Goal: Task Accomplishment & Management: Use online tool/utility

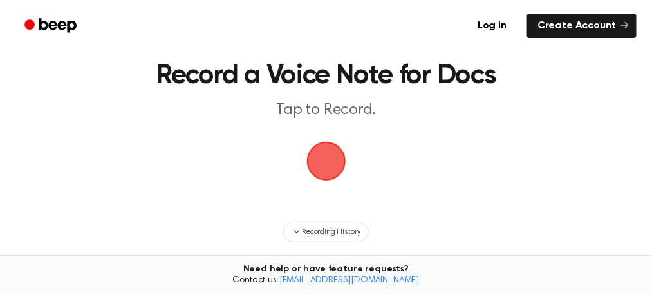
scroll to position [21, 0]
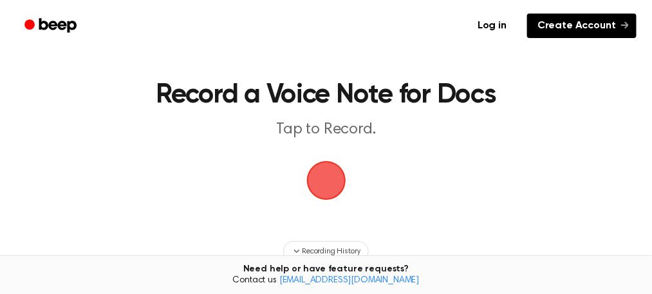
click at [569, 19] on link "Create Account" at bounding box center [581, 26] width 109 height 24
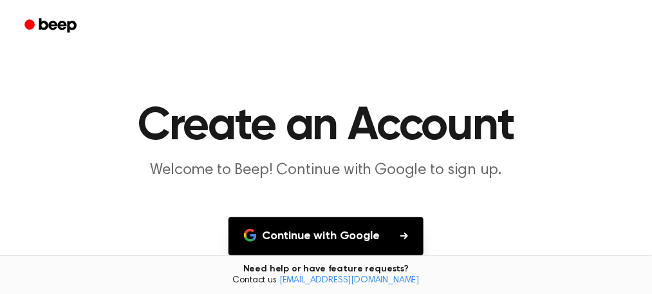
click at [358, 236] on button "Continue with Google" at bounding box center [326, 236] width 195 height 38
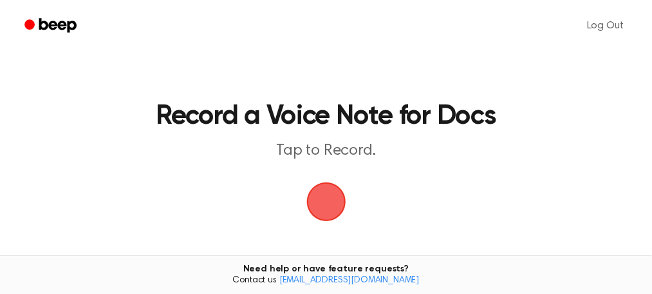
click at [331, 200] on span "button" at bounding box center [326, 202] width 42 height 42
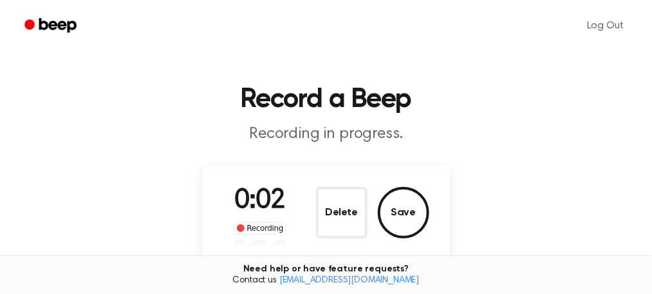
scroll to position [150, 0]
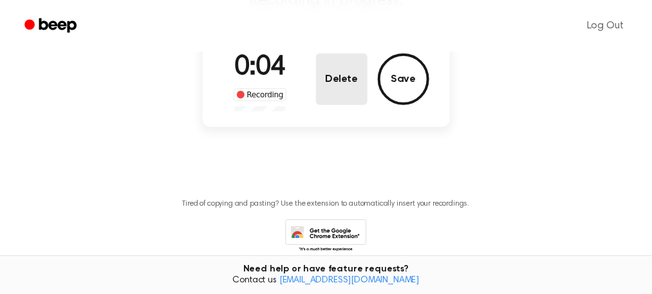
click at [339, 82] on button "Delete" at bounding box center [342, 79] width 52 height 52
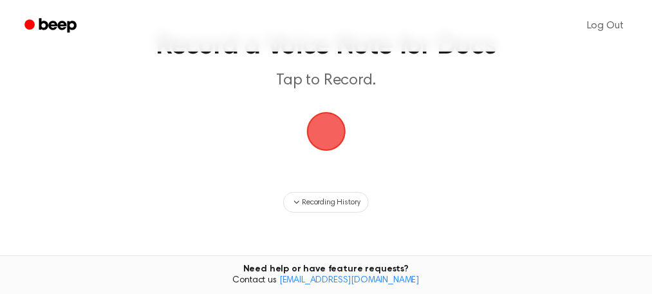
scroll to position [91, 0]
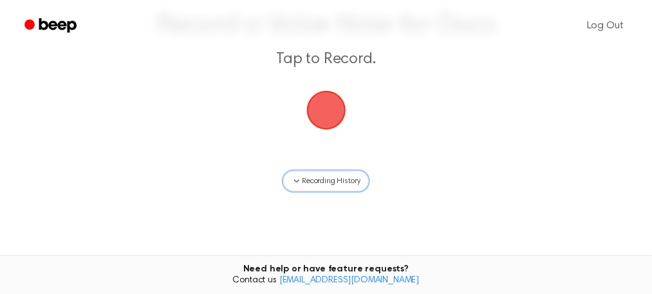
click at [297, 181] on icon "button" at bounding box center [297, 181] width 10 height 10
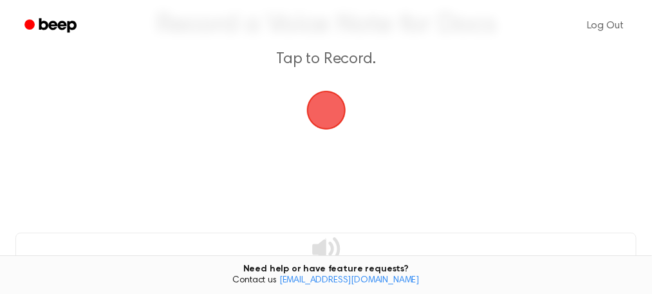
click at [330, 109] on span "button" at bounding box center [326, 110] width 36 height 36
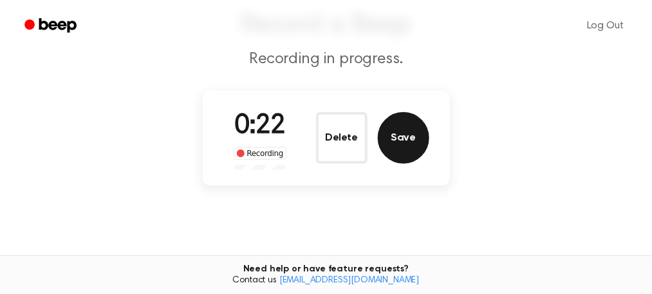
click at [402, 137] on button "Save" at bounding box center [404, 138] width 52 height 52
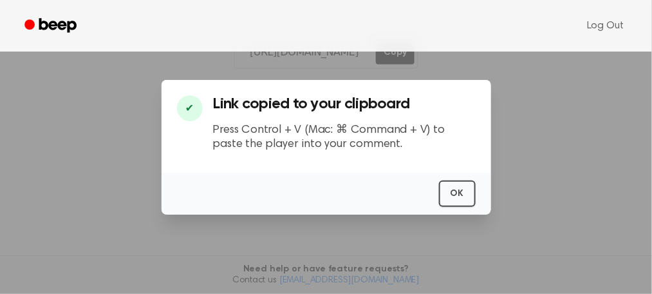
scroll to position [265, 0]
click at [465, 195] on button "OK" at bounding box center [457, 193] width 37 height 26
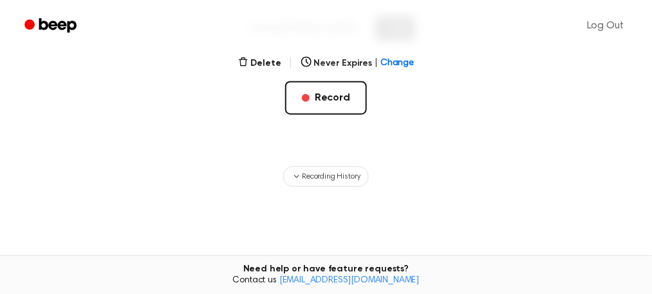
scroll to position [21, 0]
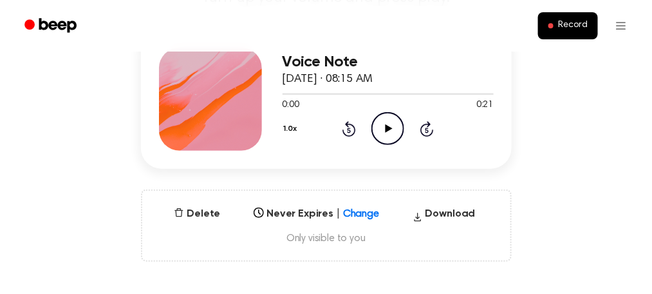
scroll to position [171, 0]
click at [448, 211] on button "Download" at bounding box center [444, 217] width 73 height 21
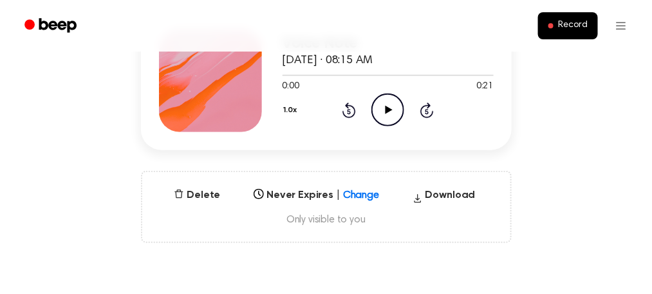
scroll to position [214, 0]
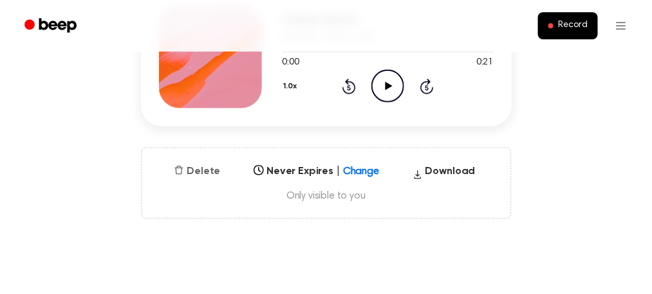
click at [204, 167] on button "Delete" at bounding box center [197, 171] width 57 height 15
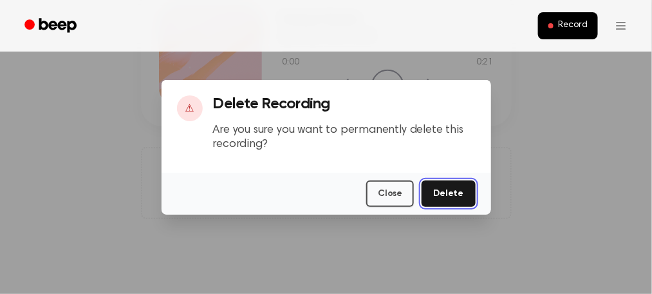
click at [464, 197] on button "Delete" at bounding box center [448, 193] width 53 height 26
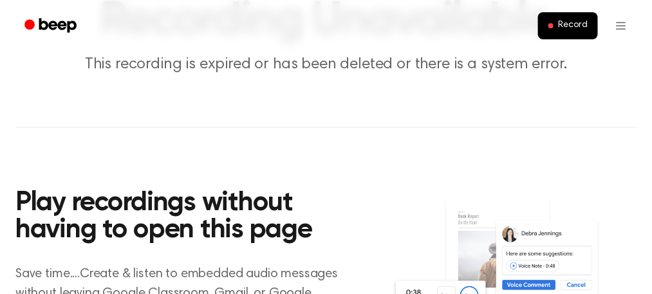
scroll to position [86, 0]
